Goal: Task Accomplishment & Management: Use online tool/utility

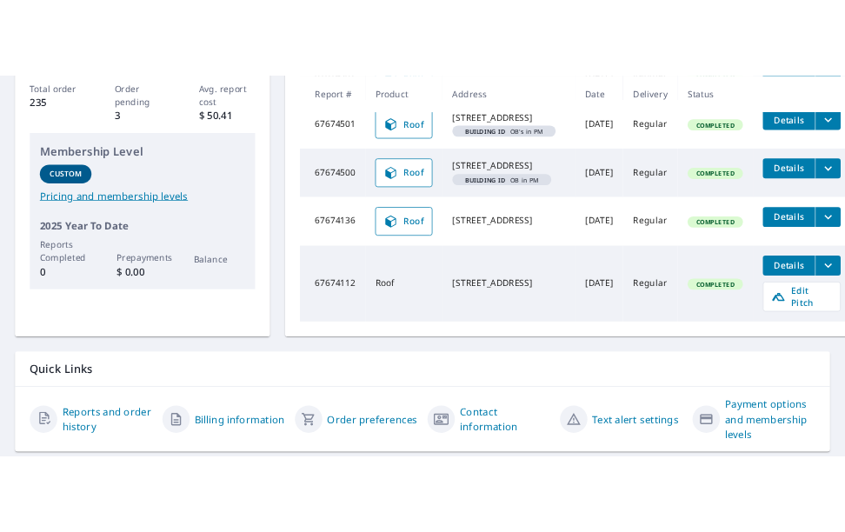
scroll to position [329, 0]
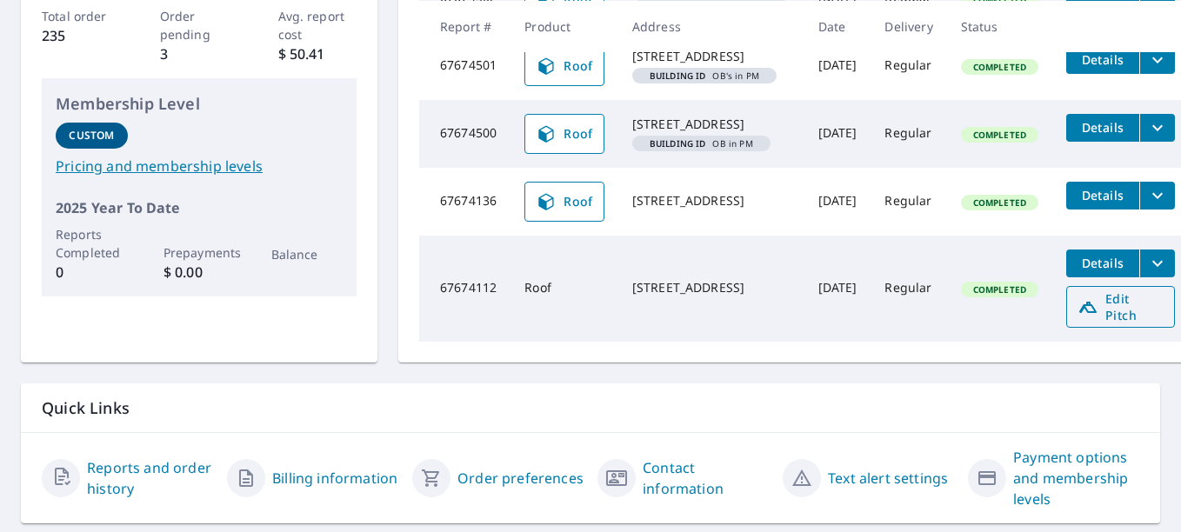
click at [1089, 317] on icon at bounding box center [1087, 307] width 21 height 21
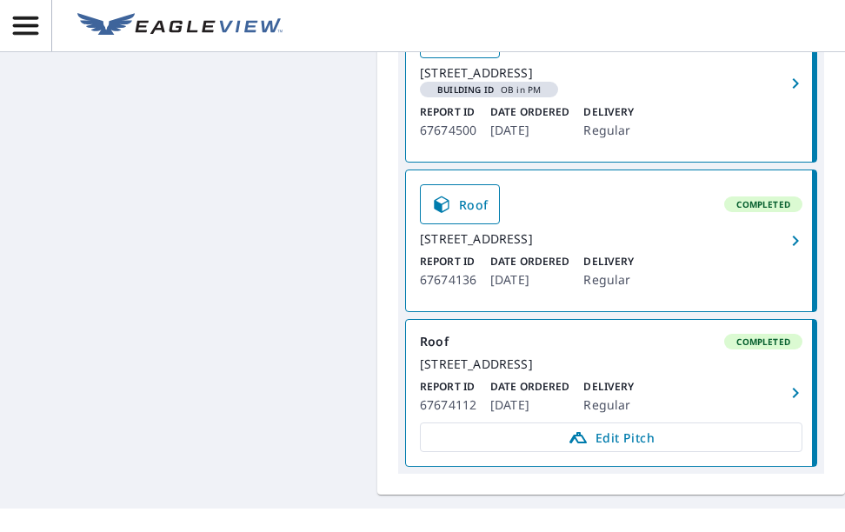
scroll to position [764, 0]
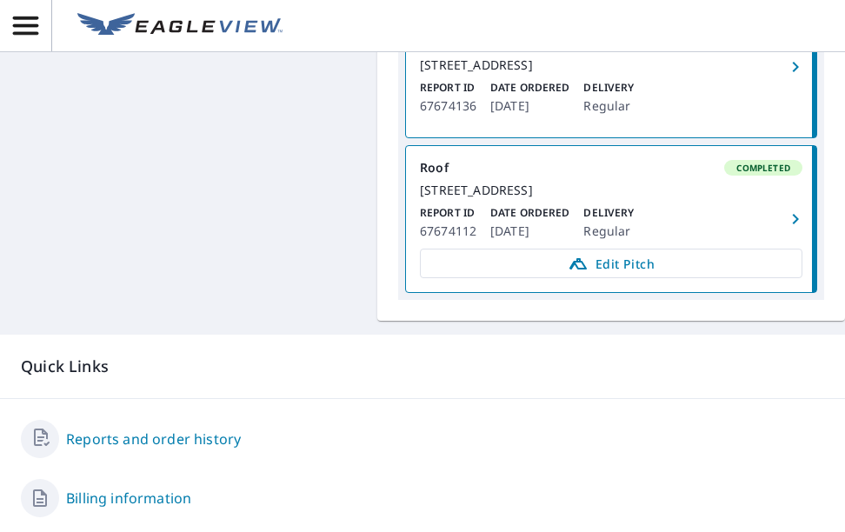
click at [790, 230] on icon "button" at bounding box center [795, 219] width 21 height 21
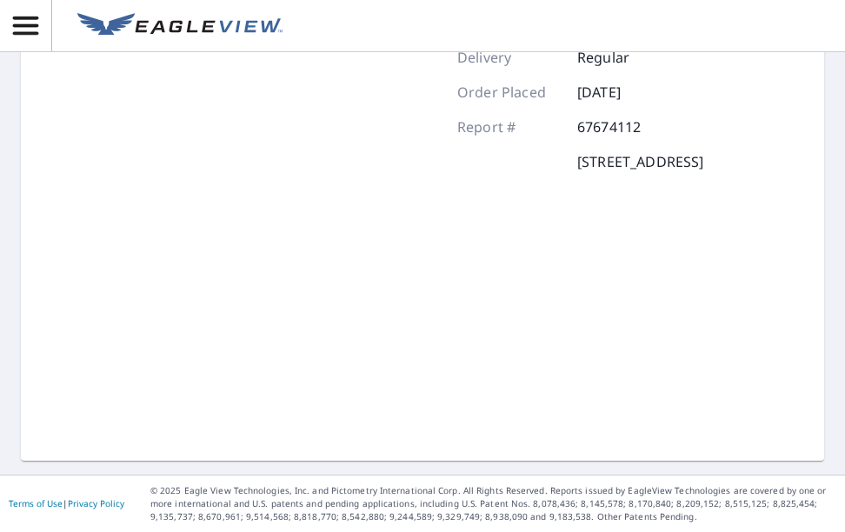
scroll to position [282, 0]
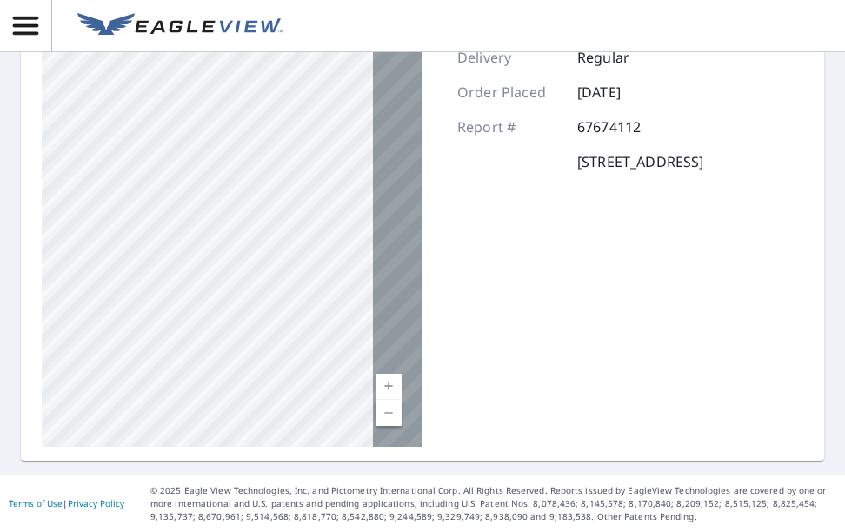
drag, startPoint x: 326, startPoint y: 183, endPoint x: 157, endPoint y: 437, distance: 306.1
click at [157, 437] on div "2361 North Perry Park Road Sedalia, CO 80135" at bounding box center [232, 229] width 381 height 435
click at [207, 162] on div "2361 North Perry Park Road Sedalia, CO 80135" at bounding box center [232, 229] width 381 height 435
click at [209, 163] on div "2361 North Perry Park Road Sedalia, CO 80135" at bounding box center [232, 229] width 381 height 435
click at [210, 163] on div "2361 North Perry Park Road Sedalia, CO 80135" at bounding box center [232, 229] width 381 height 435
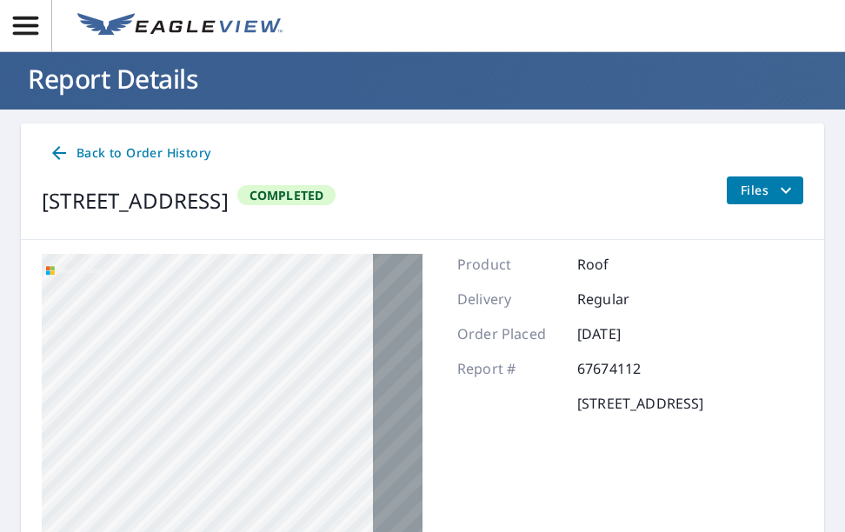
scroll to position [0, 0]
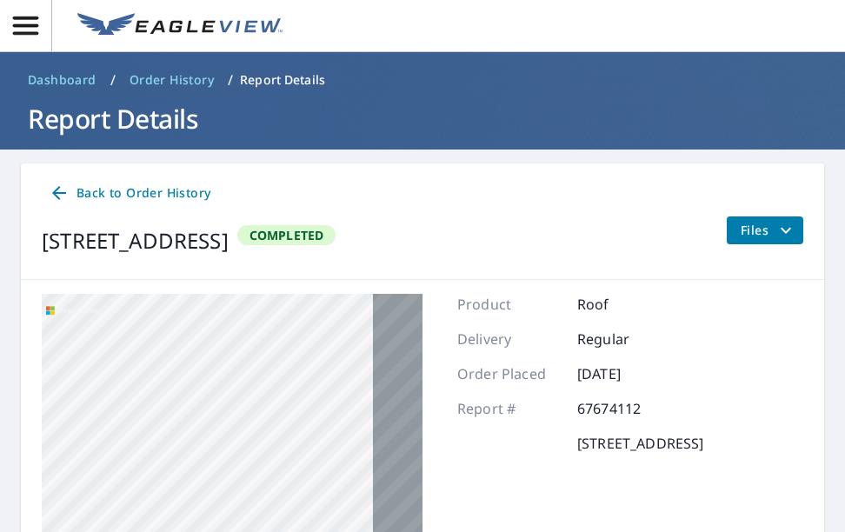
click at [736, 219] on button "Files" at bounding box center [764, 231] width 77 height 28
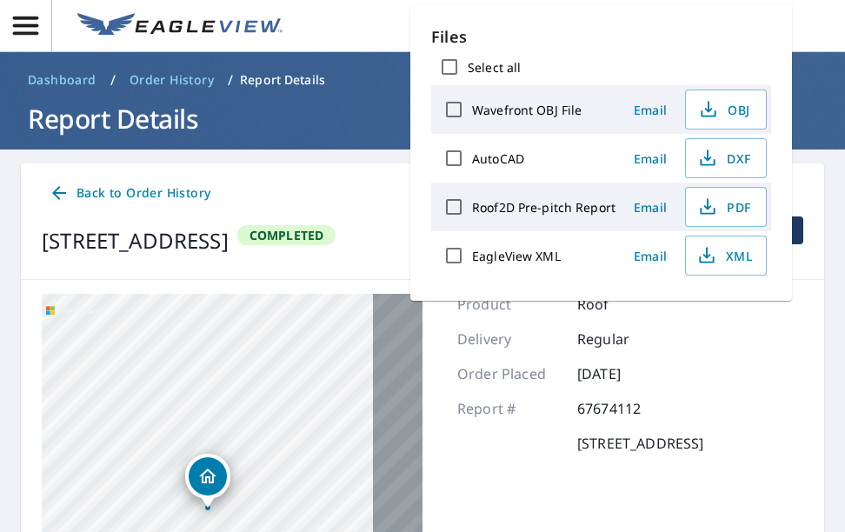
click at [704, 346] on div "Delivery Regular" at bounding box center [580, 339] width 246 height 21
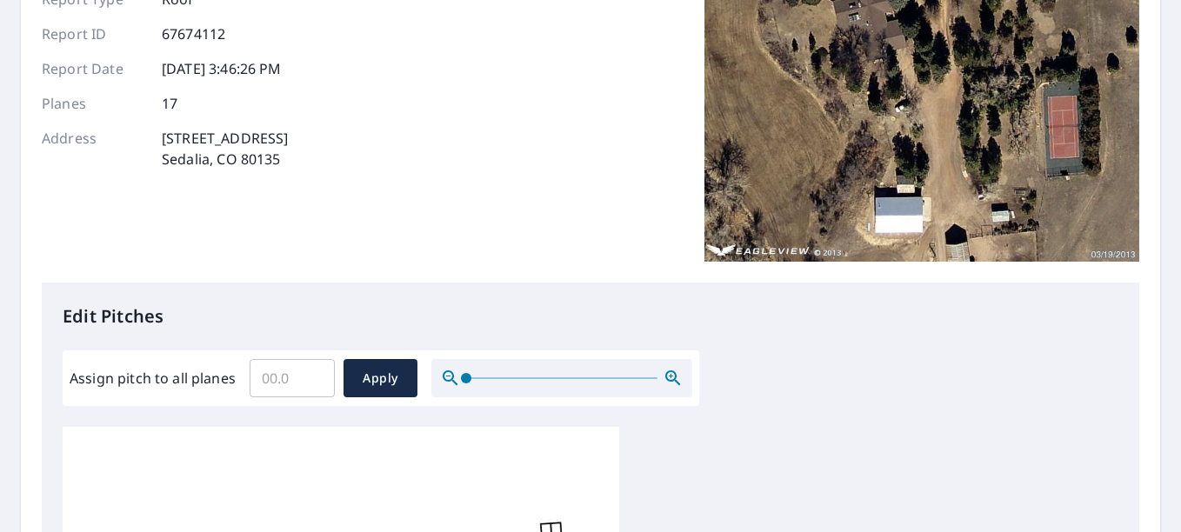
scroll to position [185, 0]
click at [280, 379] on input "Assign pitch to all planes" at bounding box center [292, 377] width 85 height 49
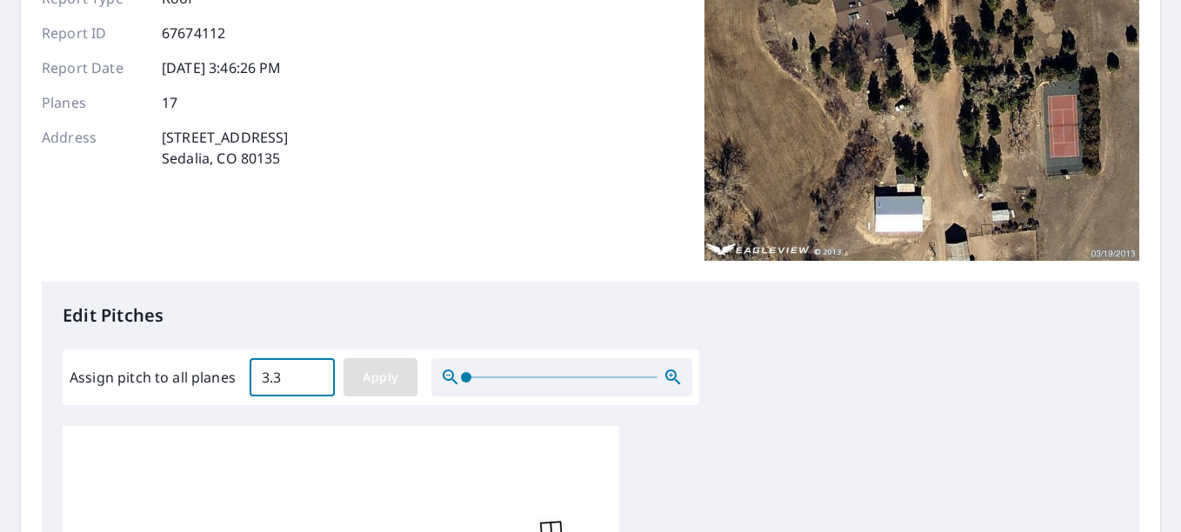
type input "3.3"
click at [372, 387] on span "Apply" at bounding box center [380, 378] width 46 height 22
type input "3.3"
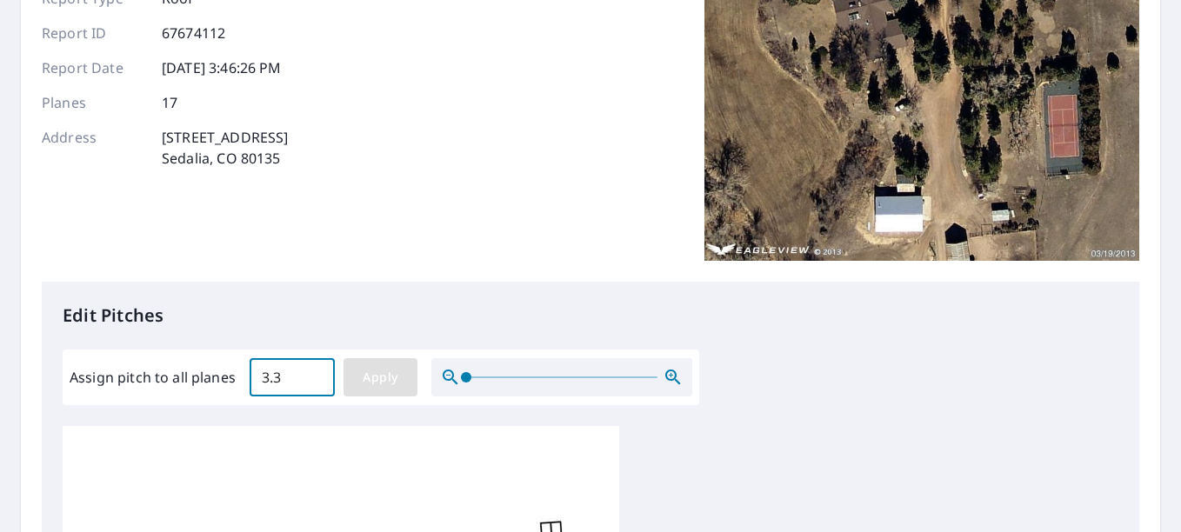
type input "3.3"
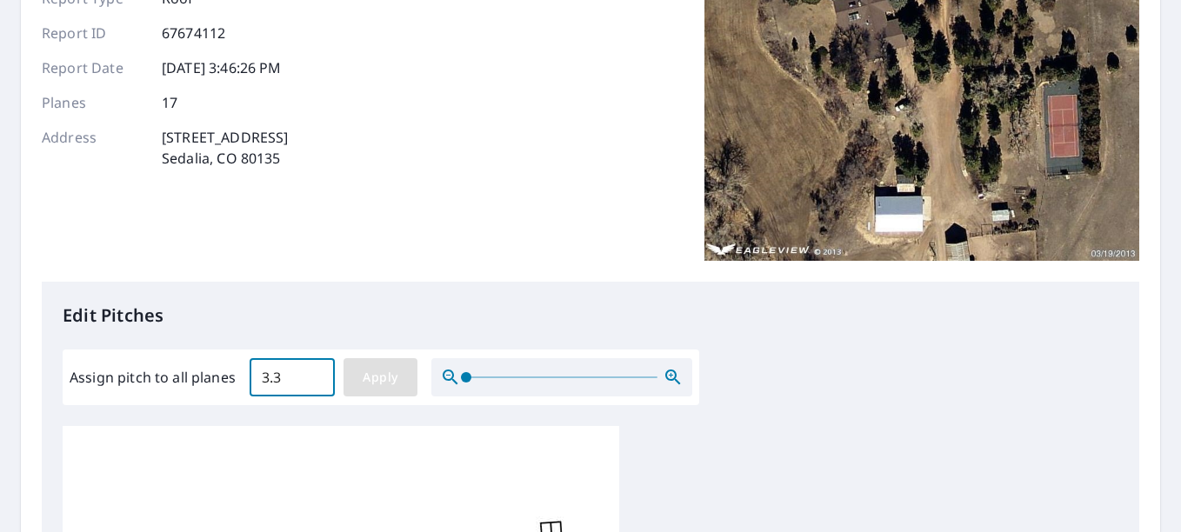
type input "3.3"
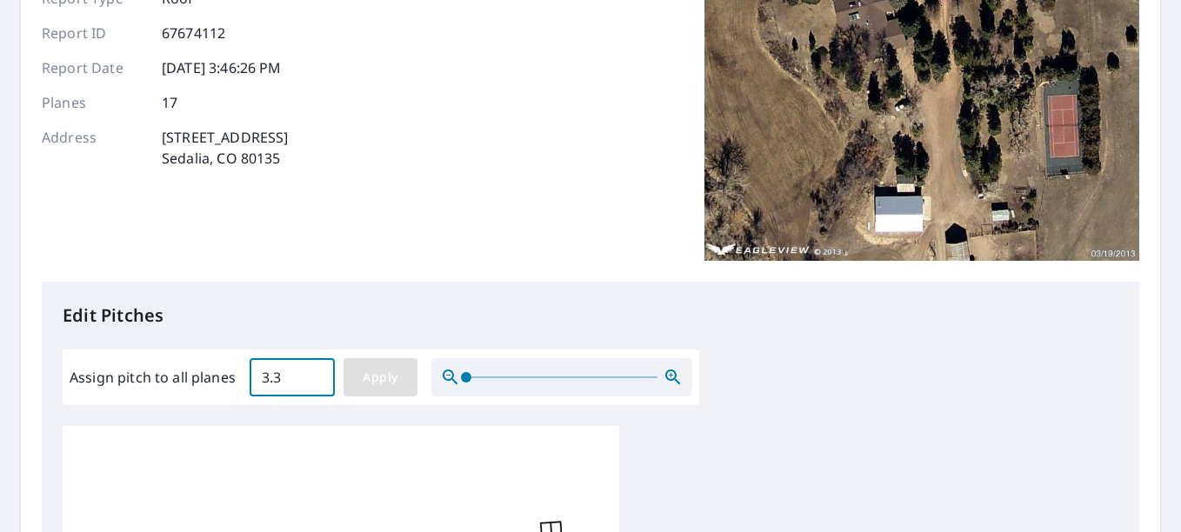
type input "3.3"
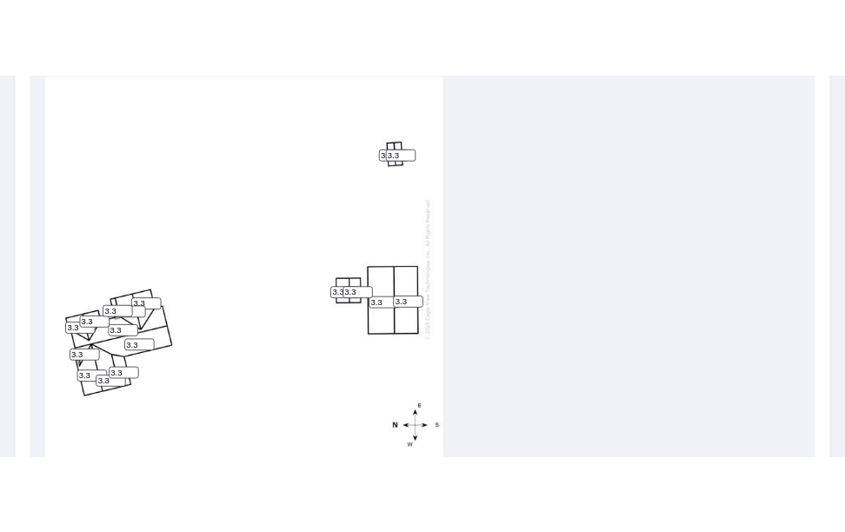
scroll to position [611, 0]
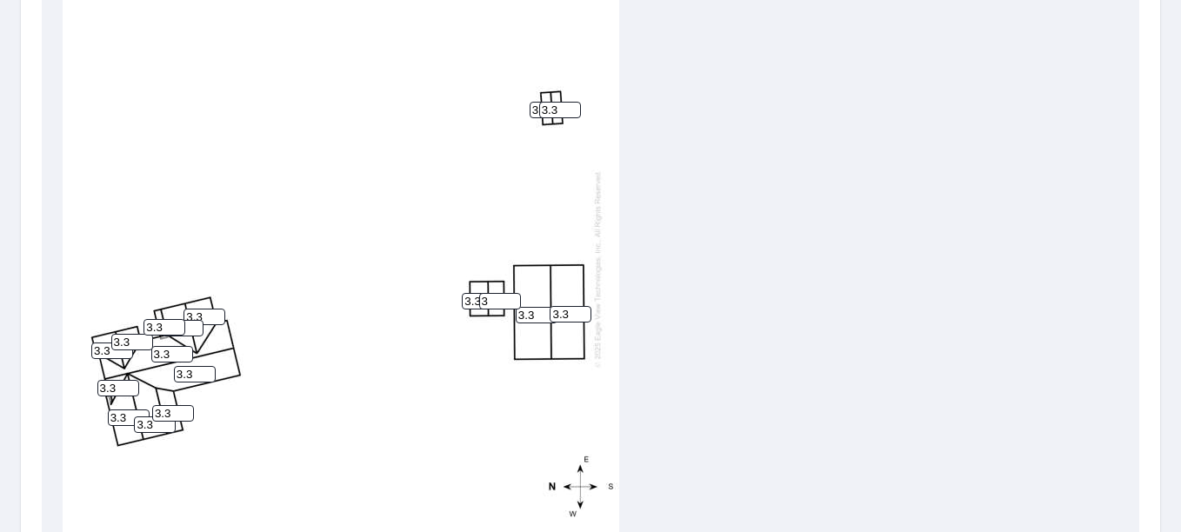
click at [511, 293] on input "3" at bounding box center [500, 301] width 42 height 17
click at [511, 293] on input "2" at bounding box center [500, 301] width 42 height 17
click at [511, 293] on input "1" at bounding box center [500, 301] width 42 height 17
click at [511, 293] on input "0" at bounding box center [500, 301] width 42 height 17
click at [510, 293] on input "1" at bounding box center [500, 301] width 42 height 17
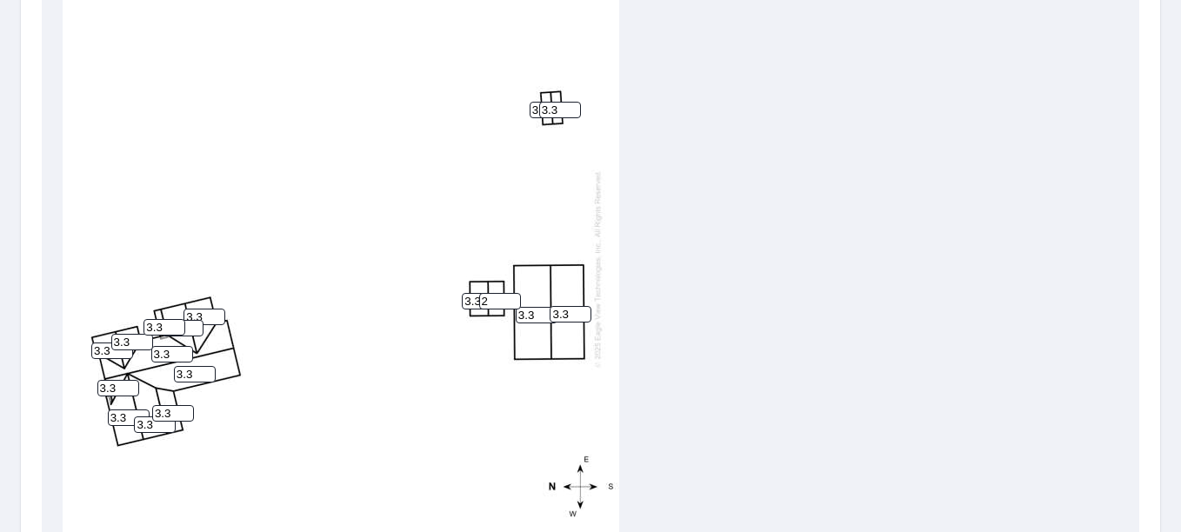
click at [510, 293] on input "2" at bounding box center [500, 301] width 42 height 17
click at [510, 293] on input "3" at bounding box center [500, 301] width 42 height 17
click at [510, 293] on input "4" at bounding box center [500, 301] width 42 height 17
type input "3"
click at [510, 293] on input "3" at bounding box center [500, 301] width 42 height 17
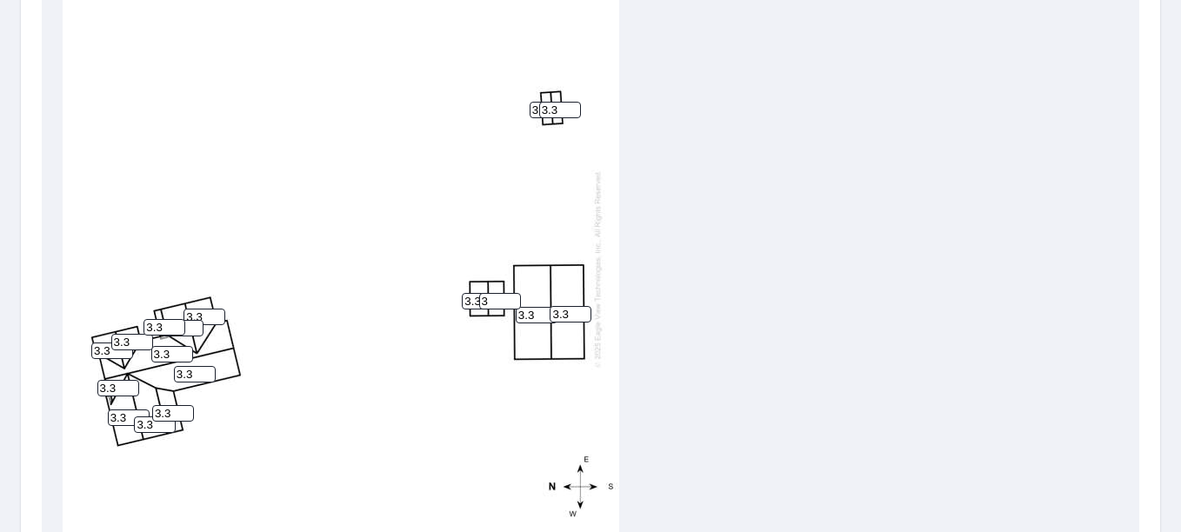
click at [402, 271] on div "3.3 3.3 3.3 3.3 3.3 3.3 3.3 3.3 3.3 3.3 3.3 3.3 3 3.3 3.3 3.3 3.3" at bounding box center [341, 269] width 557 height 546
click at [83, 215] on div "3.3 3.3 3.3 3.3 3.3 3.3 3.3 3.3 3.3 3.3 3.3 3.3 3 3.3 3.3 3.3 3.3" at bounding box center [341, 269] width 557 height 546
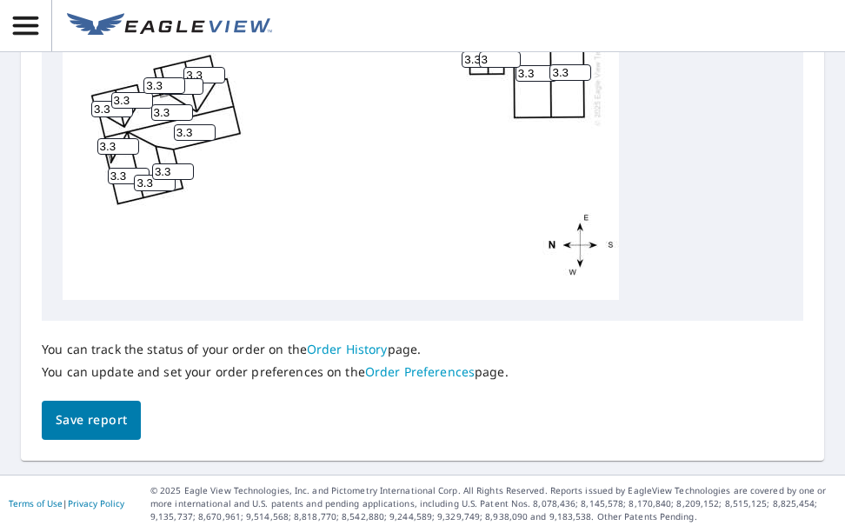
scroll to position [1036, 0]
click at [656, 245] on div "3.3 3.3 3.3 3.3 3.3 3.3 3.3 3.3 3.3 3.3 3.3 3.3 3 3.3 3.3 3.3 3.3" at bounding box center [423, 27] width 720 height 546
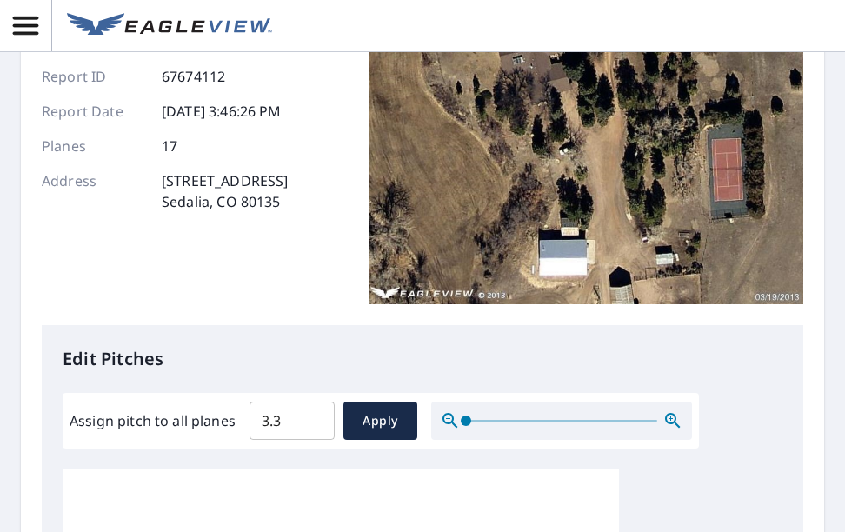
scroll to position [0, 0]
